Goal: Information Seeking & Learning: Understand process/instructions

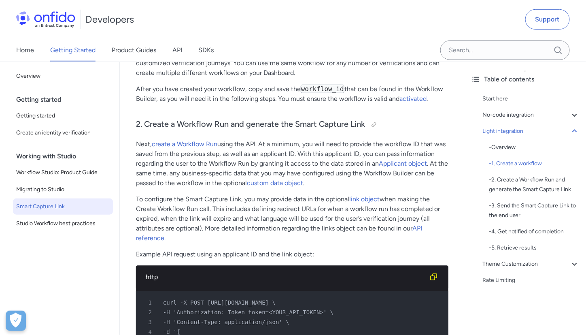
scroll to position [1224, 0]
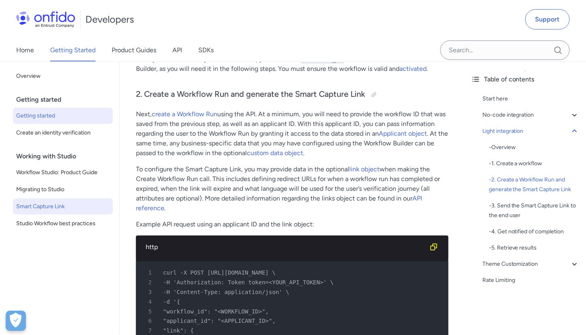
click at [55, 115] on span "Getting started" at bounding box center [62, 116] width 93 height 10
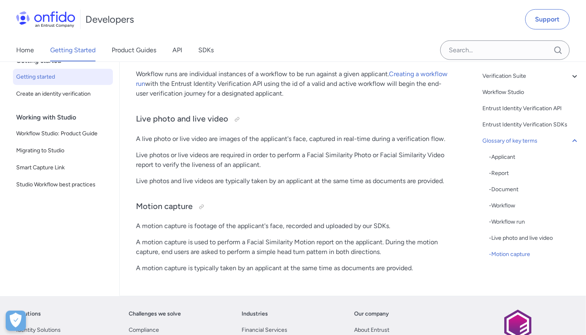
scroll to position [2230, 0]
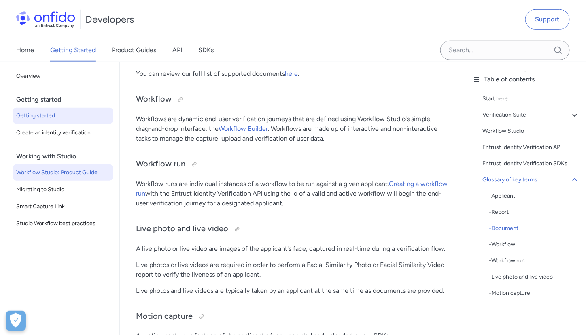
click at [63, 175] on span "Workflow Studio: Product Guide" at bounding box center [62, 173] width 93 height 10
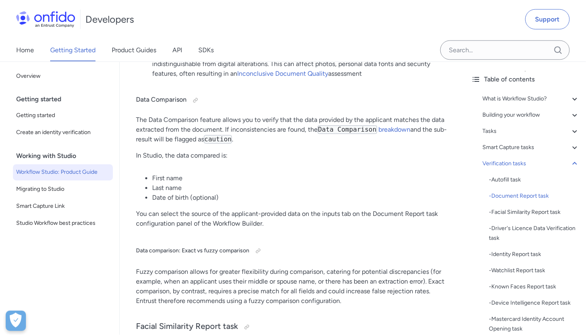
scroll to position [6585, 0]
click at [64, 204] on span "Smart Capture Link" at bounding box center [62, 207] width 93 height 10
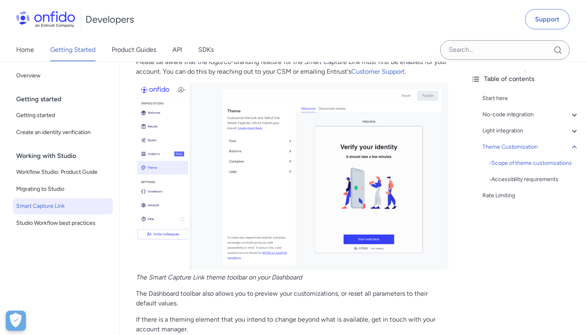
scroll to position [2436, 0]
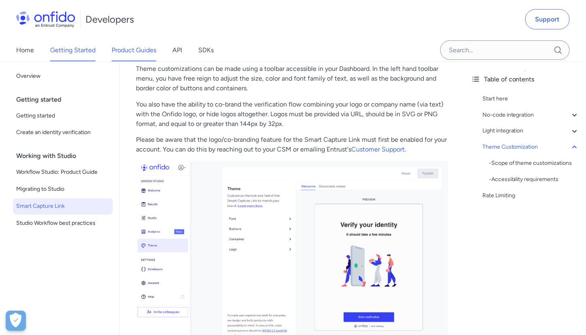
click at [133, 48] on link "Product Guides" at bounding box center [134, 50] width 45 height 23
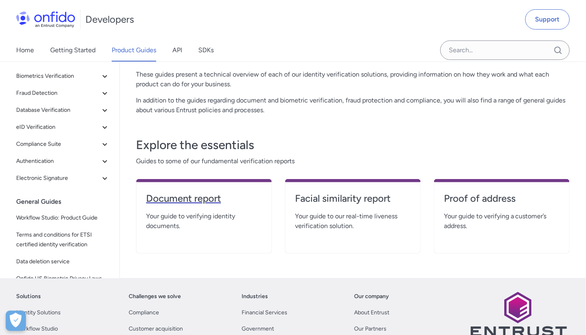
click at [183, 192] on h4 "Document report" at bounding box center [204, 198] width 116 height 13
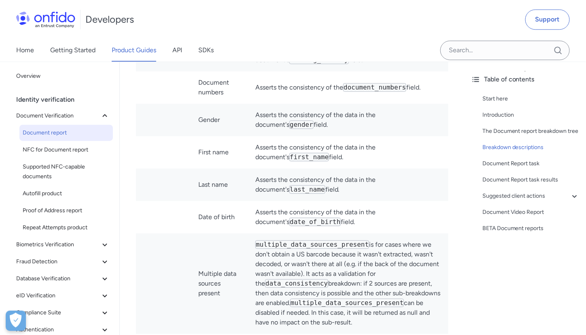
scroll to position [2681, 0]
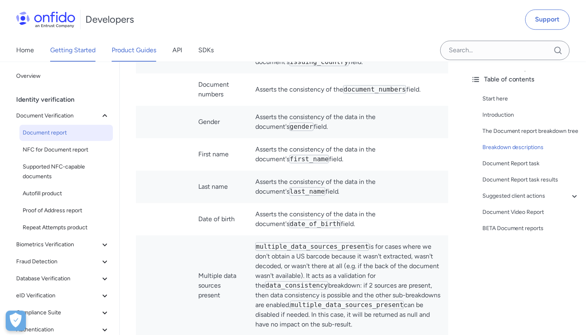
click at [74, 49] on link "Getting Started" at bounding box center [72, 50] width 45 height 23
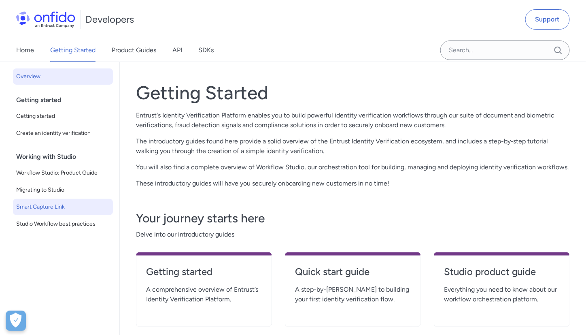
click at [48, 204] on span "Smart Capture Link" at bounding box center [62, 207] width 93 height 10
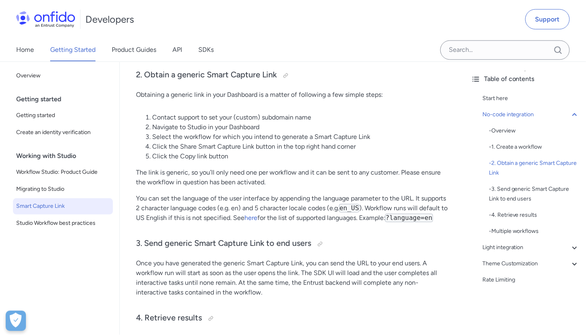
scroll to position [472, 0]
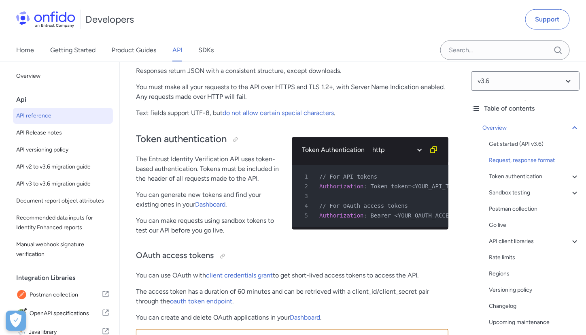
scroll to position [257, 0]
click at [417, 149] on select "ruby python php javascript java http bash" at bounding box center [396, 149] width 61 height 19
click at [389, 204] on span "// For OAuth access tokens" at bounding box center [363, 205] width 89 height 6
click at [384, 221] on pre "1 // For API tokens 2 Authorization : Token token=<YOUR_API_TOKEN> 3 4 // For O…" at bounding box center [370, 196] width 156 height 62
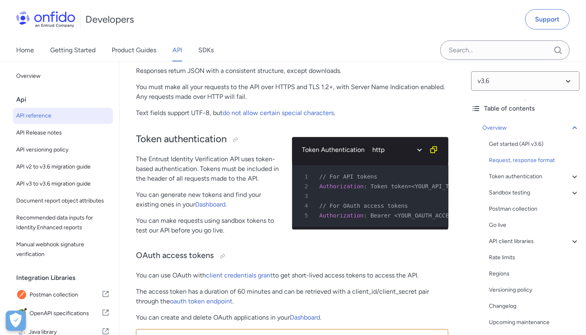
click at [344, 229] on div "1 // For API tokens 2 Authorization : Token token=<YOUR_API_TOKEN> 3 4 // For O…" at bounding box center [370, 195] width 156 height 67
click at [418, 152] on select "ruby python php javascript java http bash" at bounding box center [396, 149] width 61 height 19
click at [259, 217] on p "You can make requests using sandbox tokens to test our API before you go live." at bounding box center [207, 225] width 143 height 19
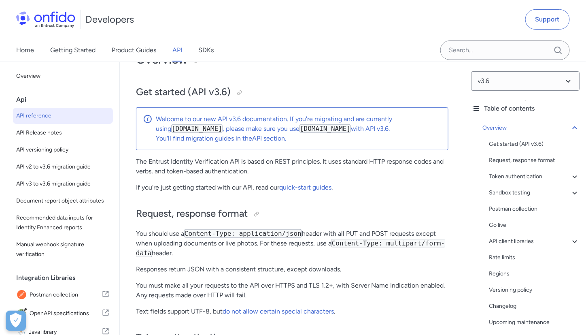
scroll to position [57, 0]
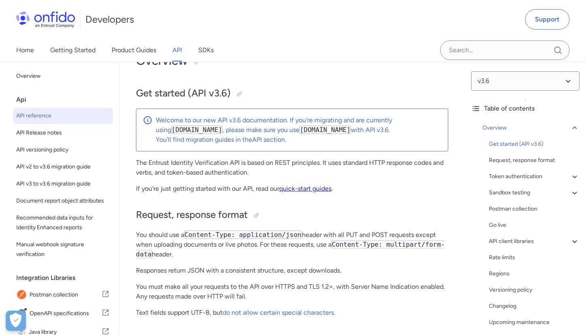
click at [312, 187] on link "quick-start guides" at bounding box center [305, 189] width 52 height 8
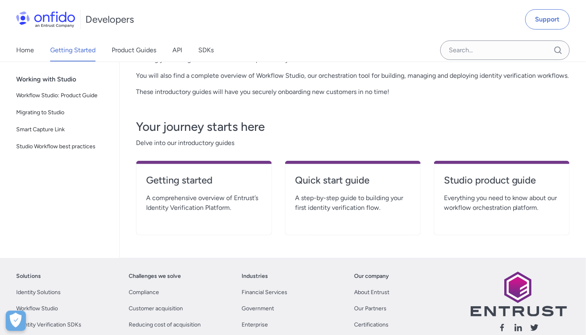
scroll to position [108, 0]
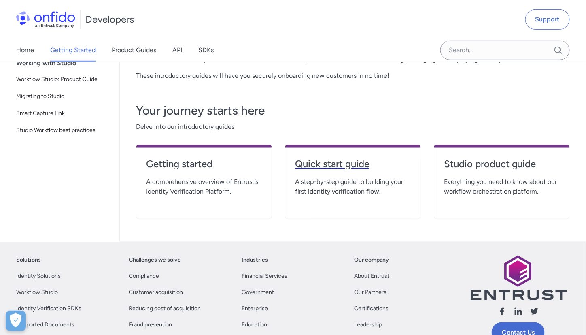
click at [320, 162] on h4 "Quick start guide" at bounding box center [353, 163] width 116 height 13
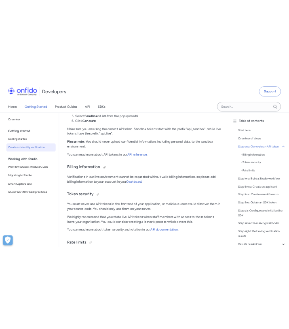
scroll to position [566, 0]
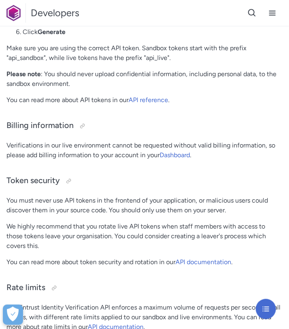
click at [214, 87] on p "Please note : You should never upload confidential information, including perso…" at bounding box center [144, 78] width 276 height 19
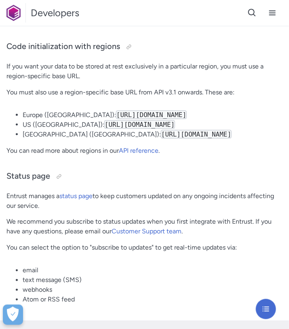
scroll to position [4106, 3]
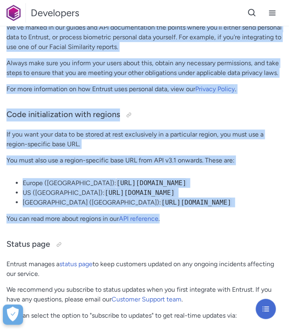
drag, startPoint x: 3, startPoint y: 133, endPoint x: 217, endPoint y: 232, distance: 235.9
copy div "Step one: Generate an API token To start your integration, you will need an API…"
click at [276, 207] on li "Canada (CA): https://api.ca.onfido.com/" at bounding box center [153, 202] width 260 height 10
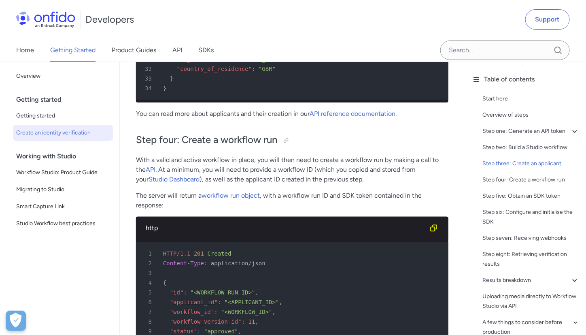
scroll to position [1904, 0]
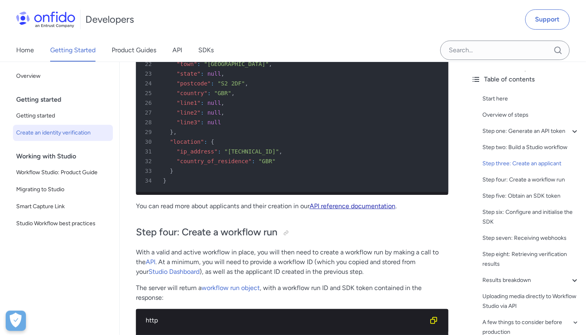
click at [344, 210] on link "API reference documentation" at bounding box center [353, 206] width 86 height 8
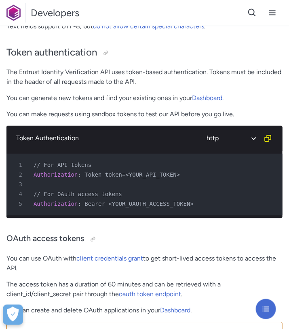
click at [163, 42] on div "Token authentication The Entrust Identity Verification API uses token-based aut…" at bounding box center [144, 82] width 276 height 88
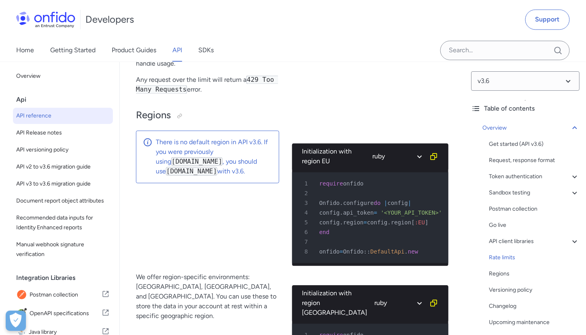
scroll to position [6642, 0]
